Goal: Task Accomplishment & Management: Use online tool/utility

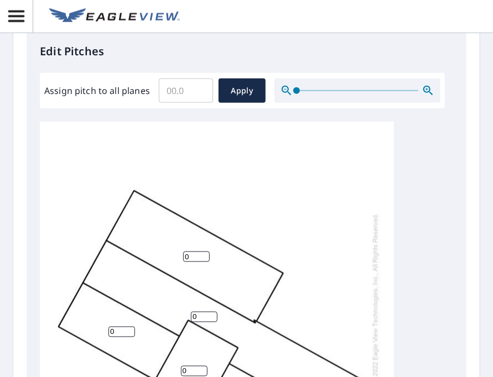
scroll to position [498, 0]
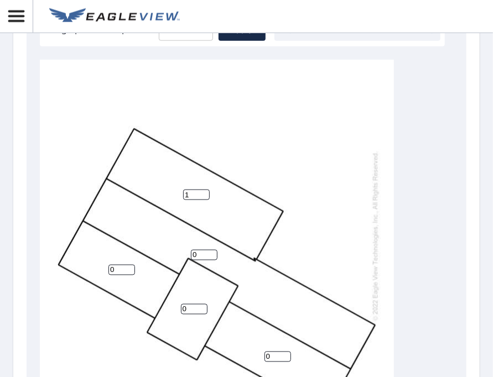
click at [204, 193] on input "1" at bounding box center [196, 195] width 27 height 11
click at [204, 193] on input "2" at bounding box center [196, 195] width 27 height 11
click at [204, 193] on input "3" at bounding box center [196, 195] width 27 height 11
type input "4"
click at [204, 193] on input "4" at bounding box center [196, 195] width 27 height 11
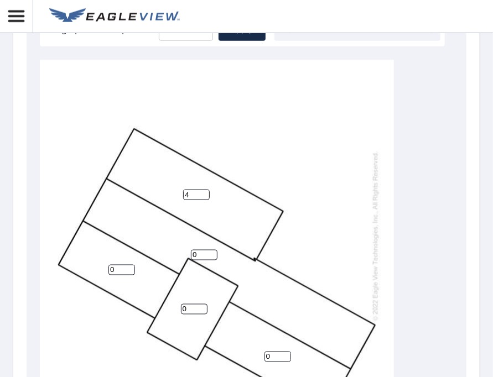
click at [198, 257] on input "0" at bounding box center [204, 255] width 27 height 11
click at [213, 252] on input "1" at bounding box center [204, 255] width 27 height 11
click at [213, 252] on input "2" at bounding box center [204, 255] width 27 height 11
click at [213, 252] on input "3" at bounding box center [204, 255] width 27 height 11
type input "4"
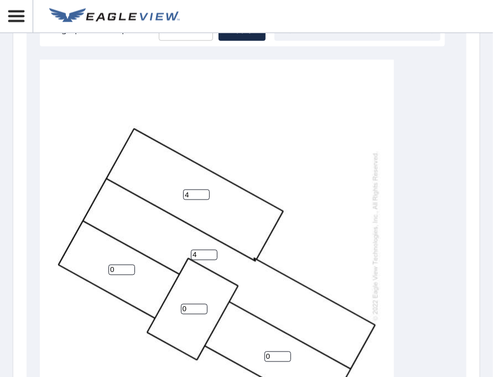
click at [213, 252] on input "4" at bounding box center [204, 255] width 27 height 11
click at [128, 269] on input "1" at bounding box center [121, 270] width 27 height 11
click at [128, 269] on input "2" at bounding box center [121, 270] width 27 height 11
click at [128, 269] on input "3" at bounding box center [121, 270] width 27 height 11
type input "4"
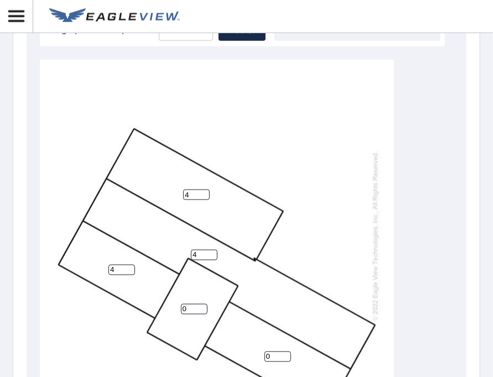
click at [128, 269] on input "4" at bounding box center [121, 270] width 27 height 11
click at [200, 306] on input "1" at bounding box center [194, 309] width 27 height 11
click at [201, 306] on input "2" at bounding box center [194, 309] width 27 height 11
click at [201, 306] on input "3" at bounding box center [194, 309] width 27 height 11
type input "4"
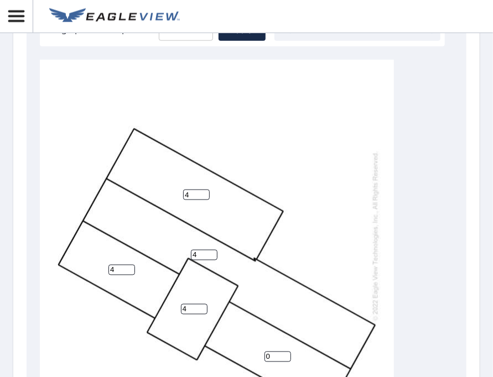
click at [201, 306] on input "4" at bounding box center [194, 309] width 27 height 11
click at [287, 355] on input "1" at bounding box center [277, 357] width 27 height 11
click at [287, 355] on input "2" at bounding box center [277, 357] width 27 height 11
click at [287, 355] on input "3" at bounding box center [277, 357] width 27 height 11
type input "4"
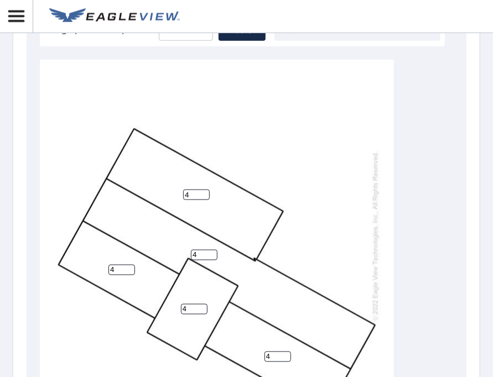
click at [287, 355] on input "4" at bounding box center [277, 357] width 27 height 11
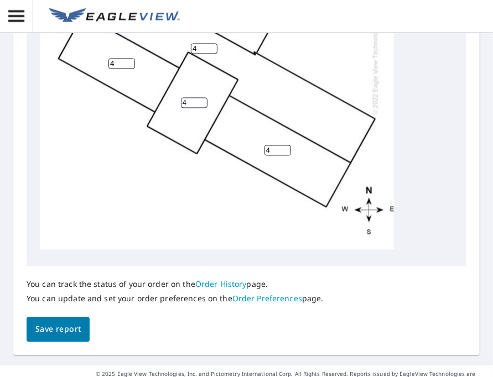
scroll to position [733, 0]
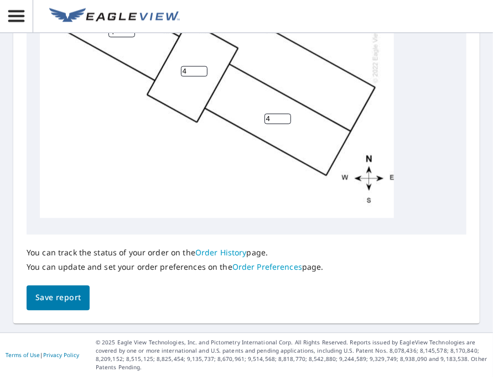
click at [58, 299] on span "Save report" at bounding box center [57, 299] width 45 height 14
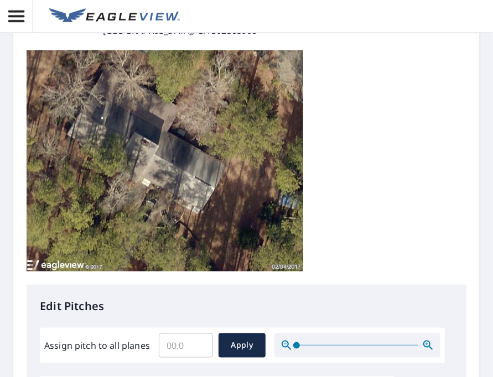
scroll to position [0, 0]
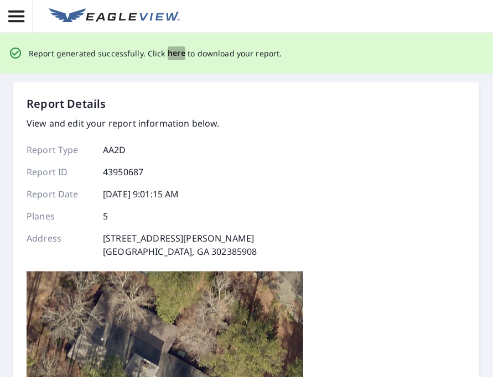
click at [171, 51] on span "here" at bounding box center [177, 53] width 18 height 14
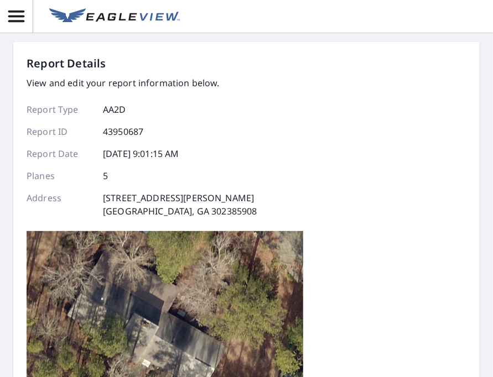
click at [365, 289] on div "Report Details View and edit your report information below. Report Type AA2D Re…" at bounding box center [247, 260] width 440 height 411
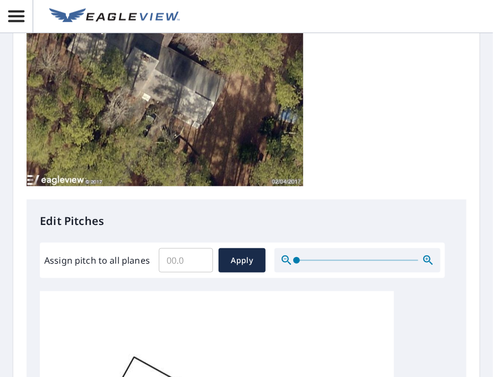
scroll to position [277, 0]
